Goal: Task Accomplishment & Management: Manage account settings

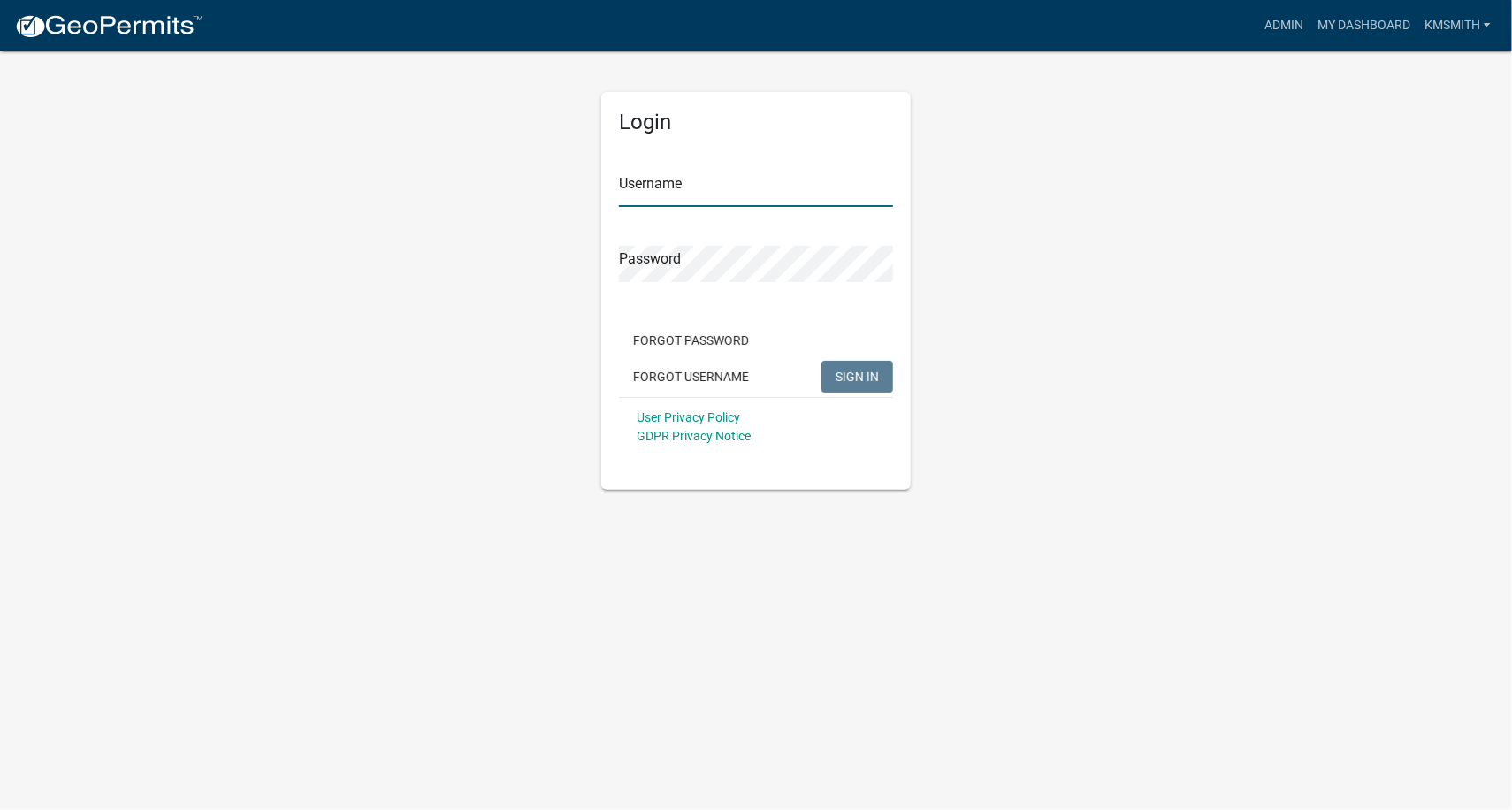
type input "kmsmith"
click at [879, 375] on span "SIGN IN" at bounding box center [857, 375] width 43 height 14
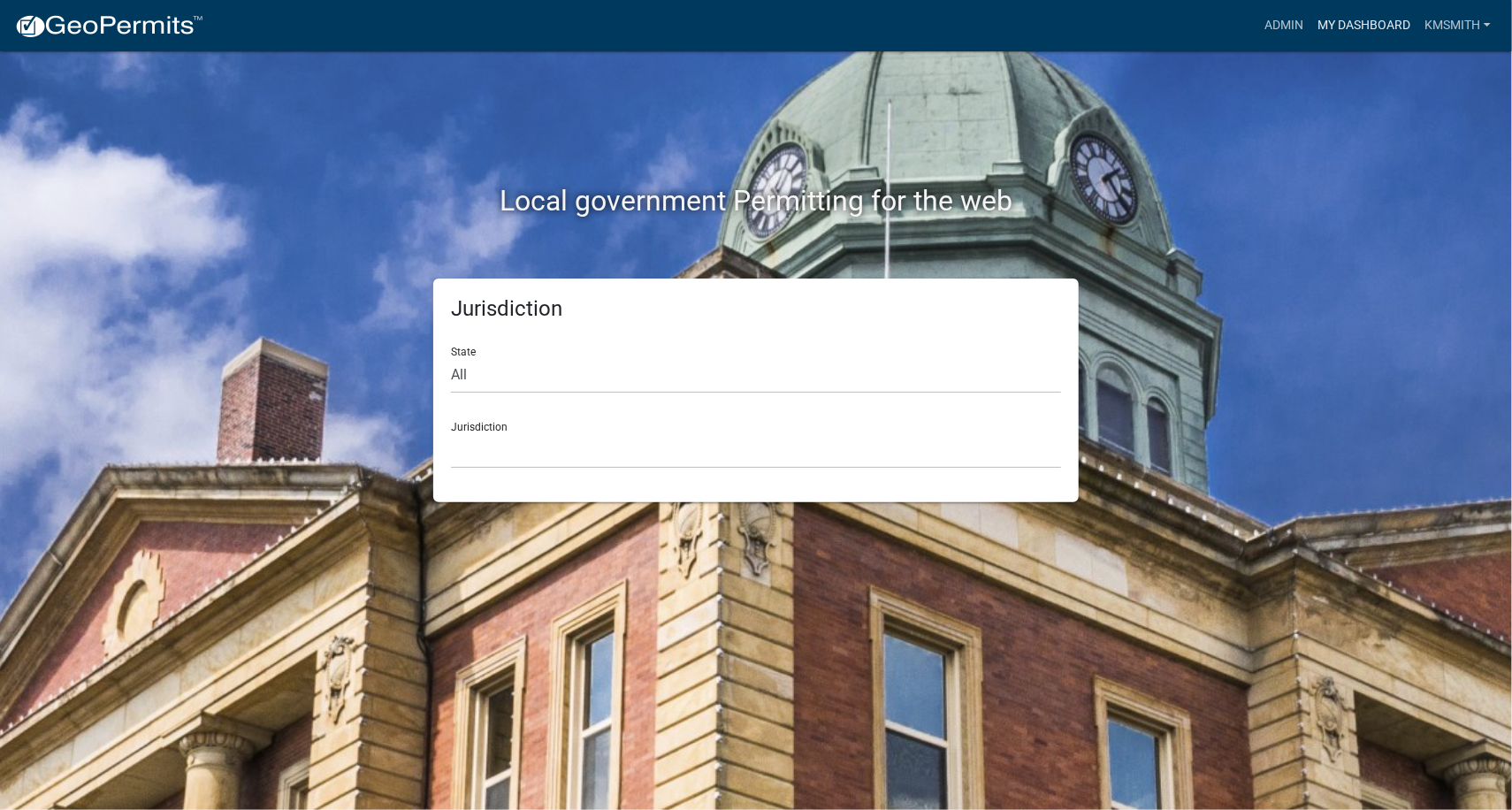
click at [1335, 21] on link "My Dashboard" at bounding box center [1363, 26] width 107 height 33
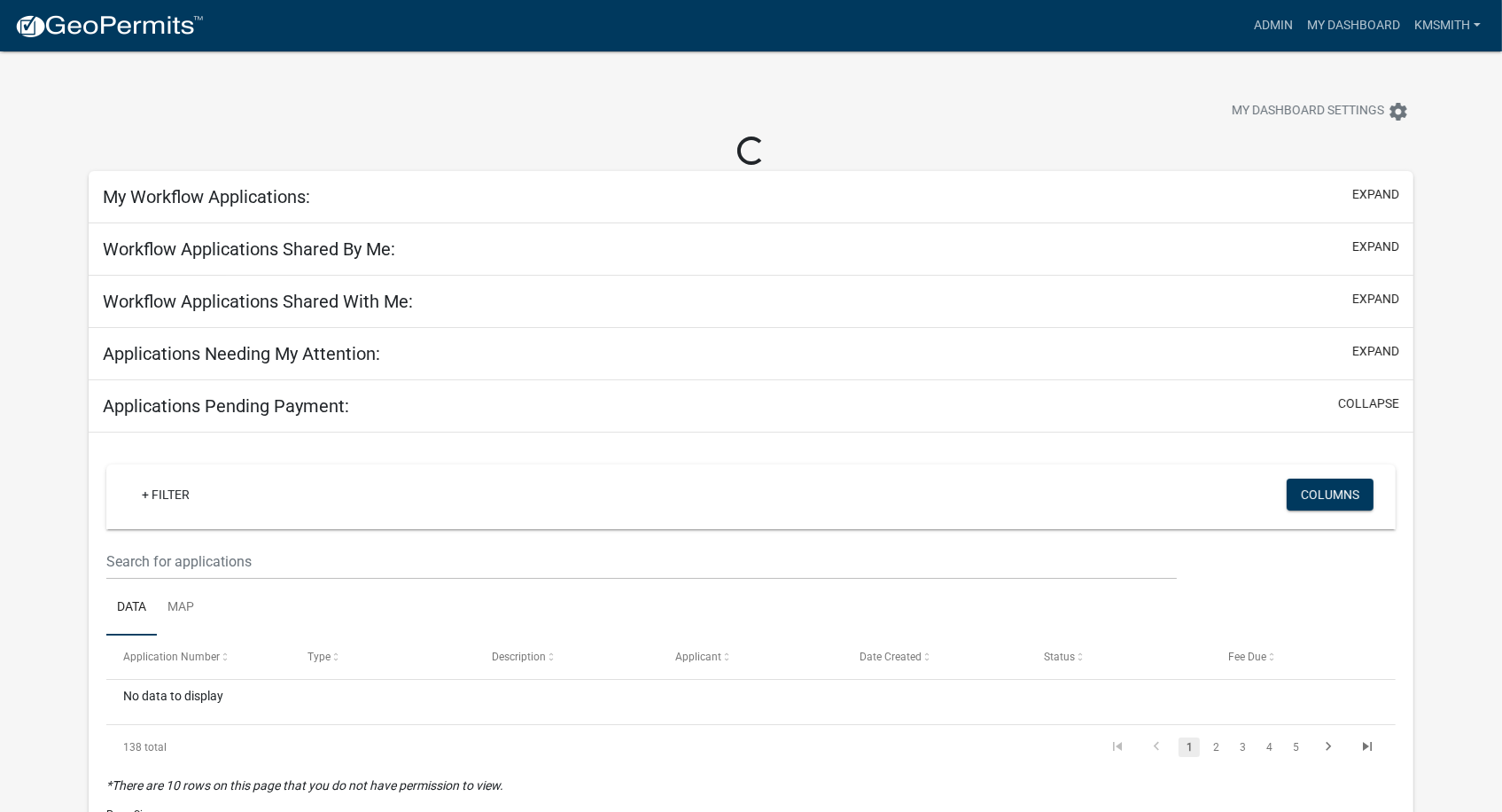
select select "2: 50"
